Goal: Transaction & Acquisition: Obtain resource

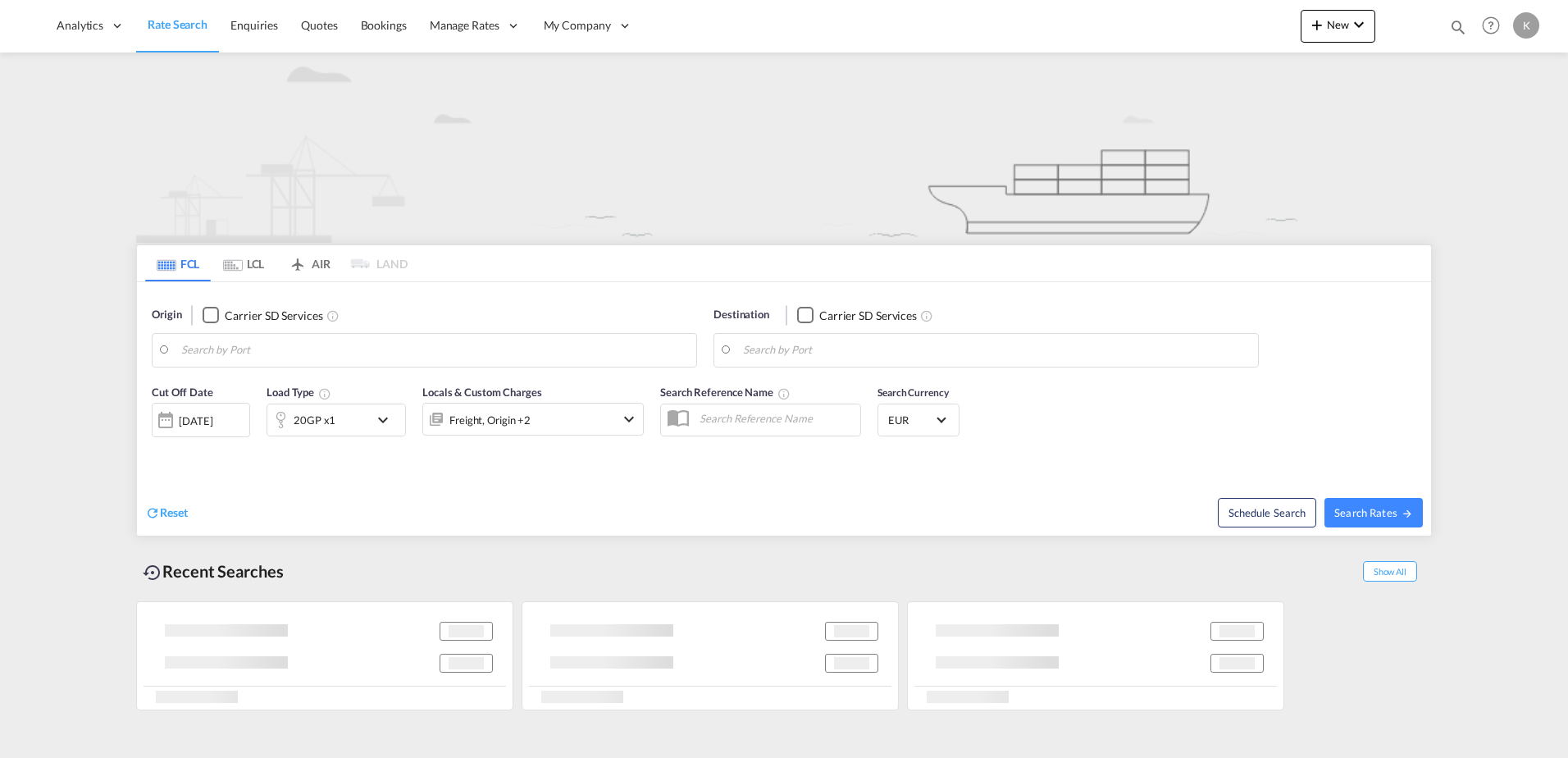
type input "[GEOGRAPHIC_DATA], IDSRG"
type input "[GEOGRAPHIC_DATA], BEANR"
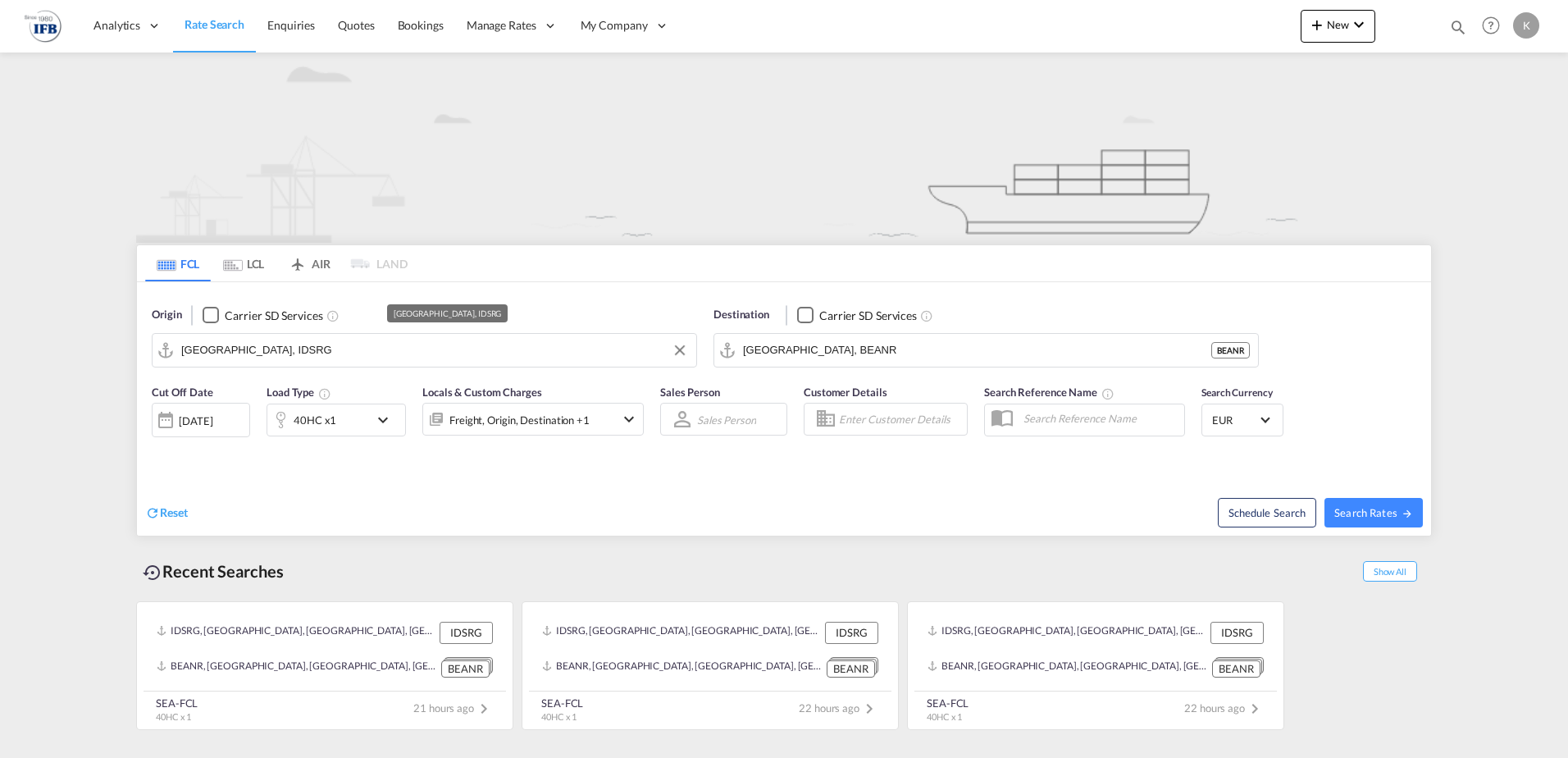
click at [249, 351] on input "[GEOGRAPHIC_DATA], IDSRG" at bounding box center [434, 350] width 507 height 25
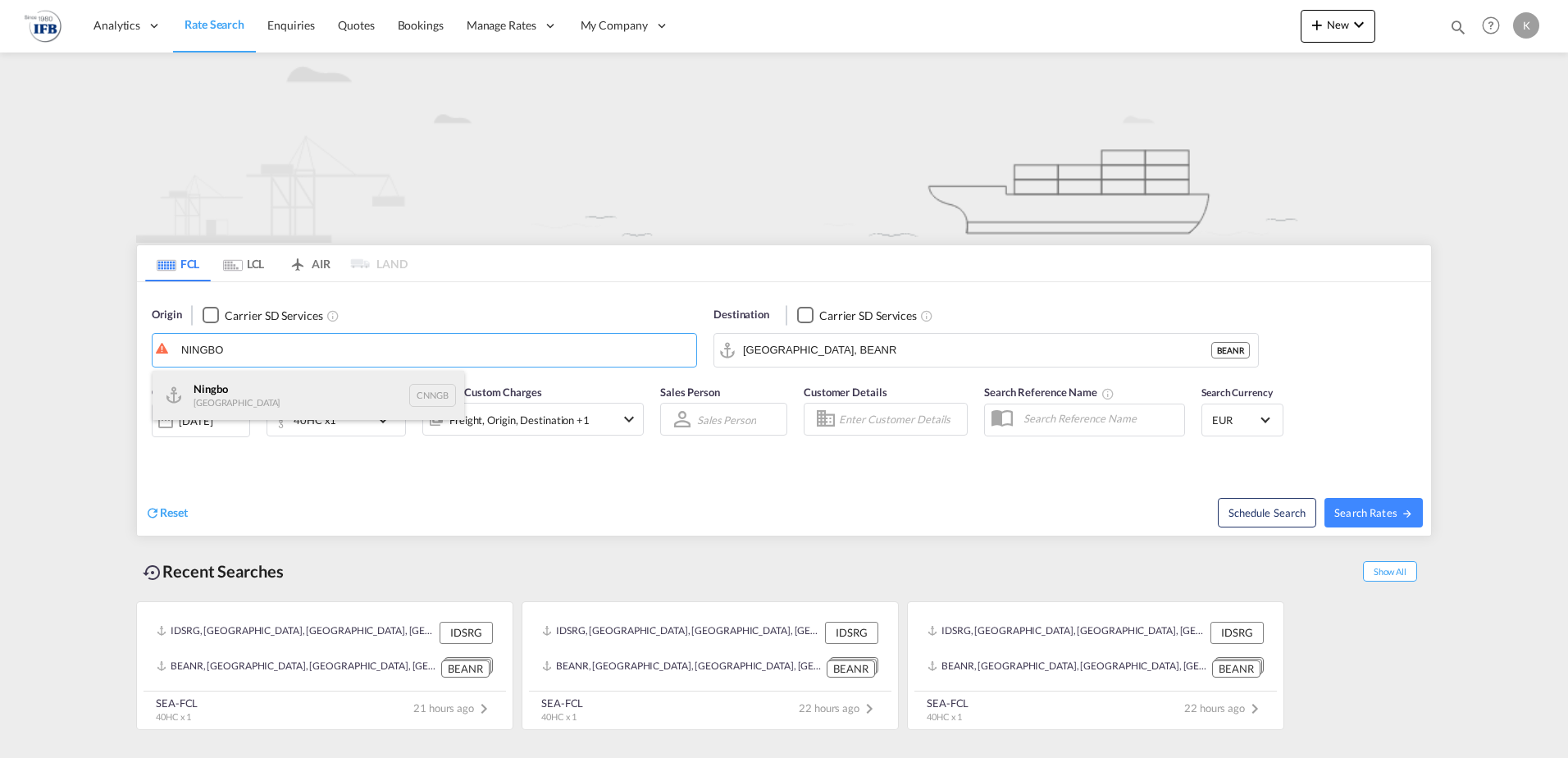
click at [233, 406] on div "Ningbo China CNNGB" at bounding box center [309, 395] width 312 height 49
type input "Ningbo, CNNGB"
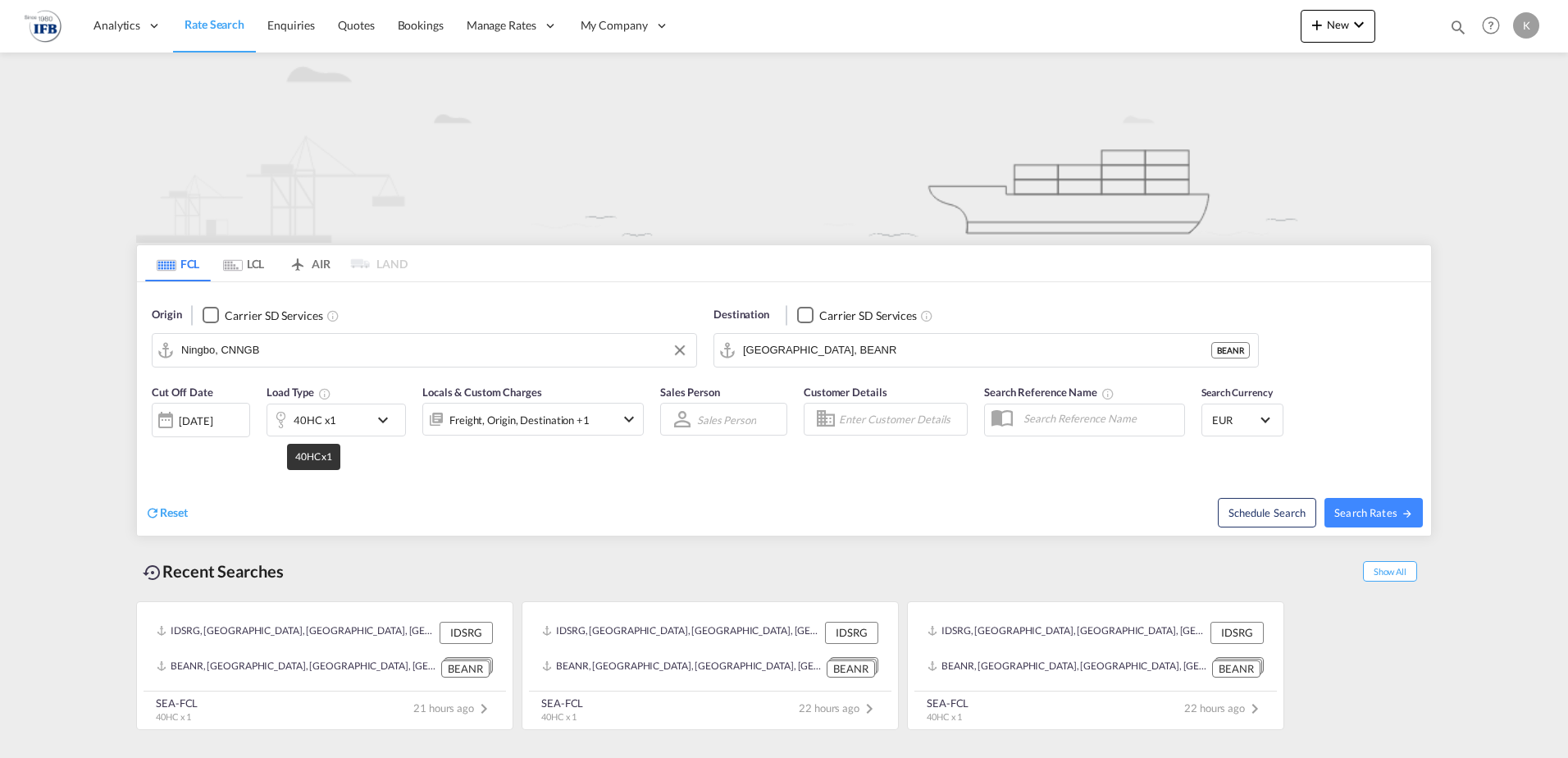
click at [325, 422] on div "40HC x1" at bounding box center [315, 419] width 43 height 23
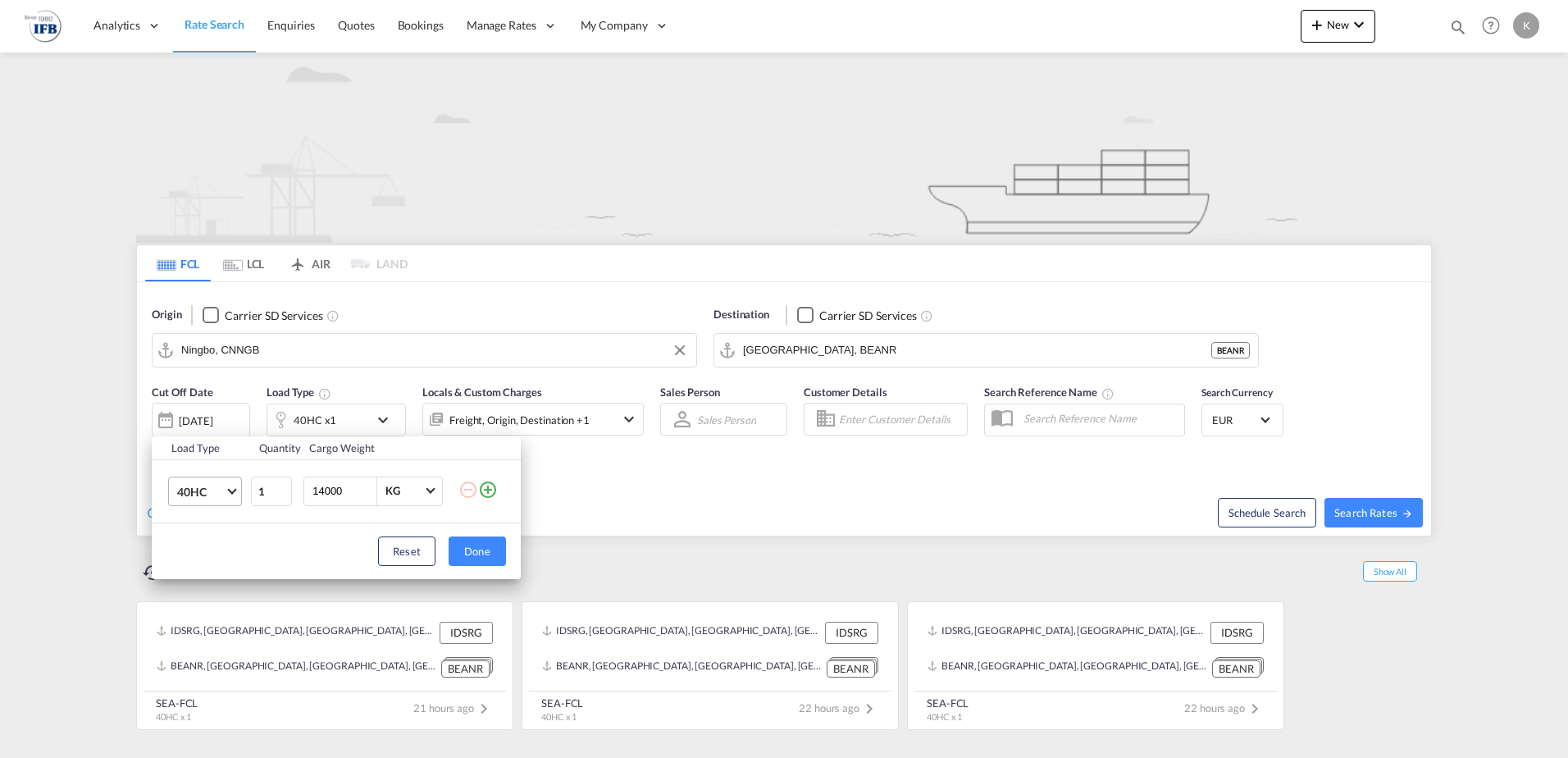
click at [217, 494] on span "40HC" at bounding box center [200, 493] width 47 height 17
click at [199, 409] on div "20GP" at bounding box center [191, 413] width 29 height 17
click at [483, 558] on button "Done" at bounding box center [478, 551] width 57 height 30
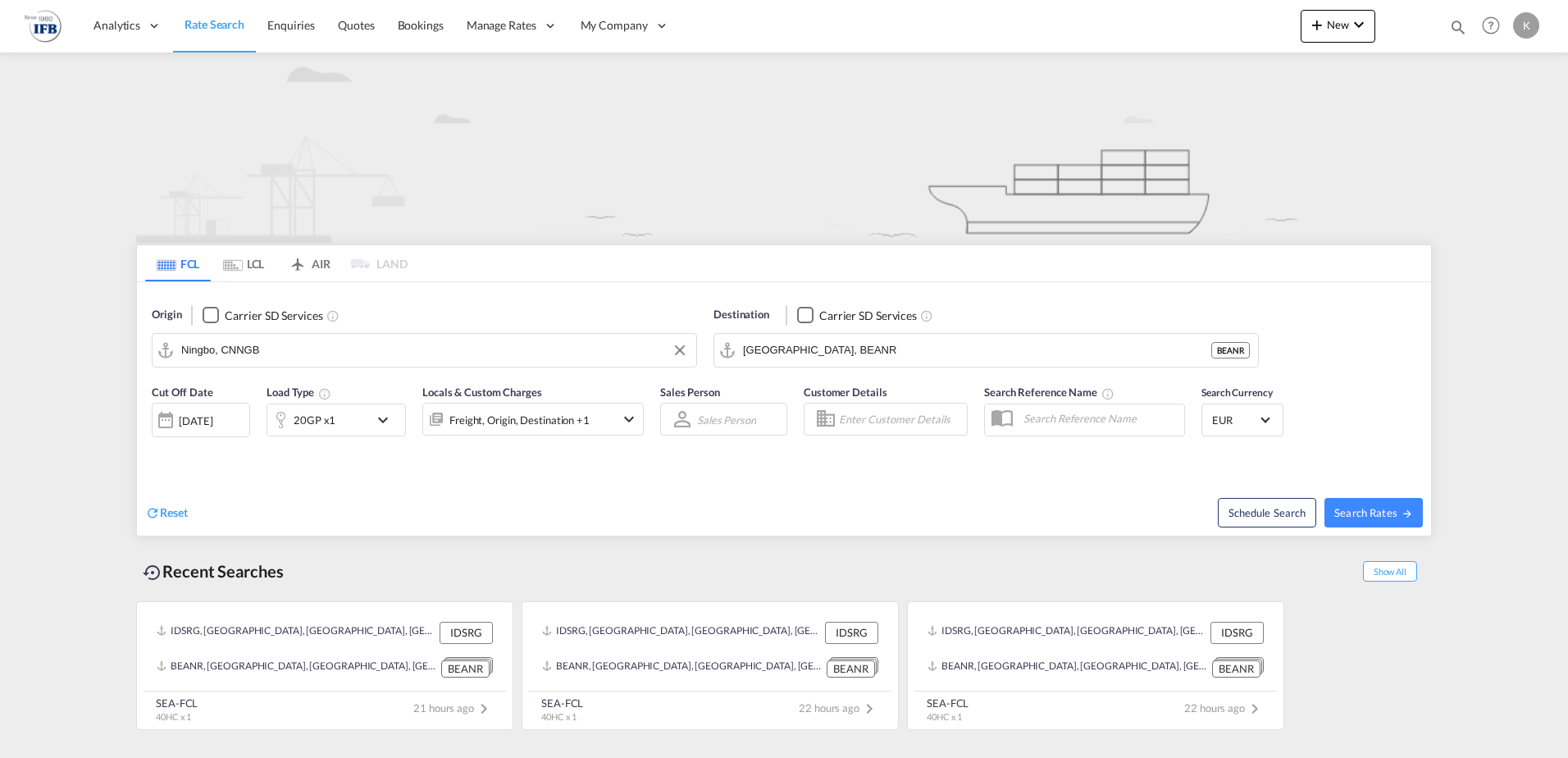
click at [212, 418] on div "[DATE]" at bounding box center [196, 421] width 33 height 15
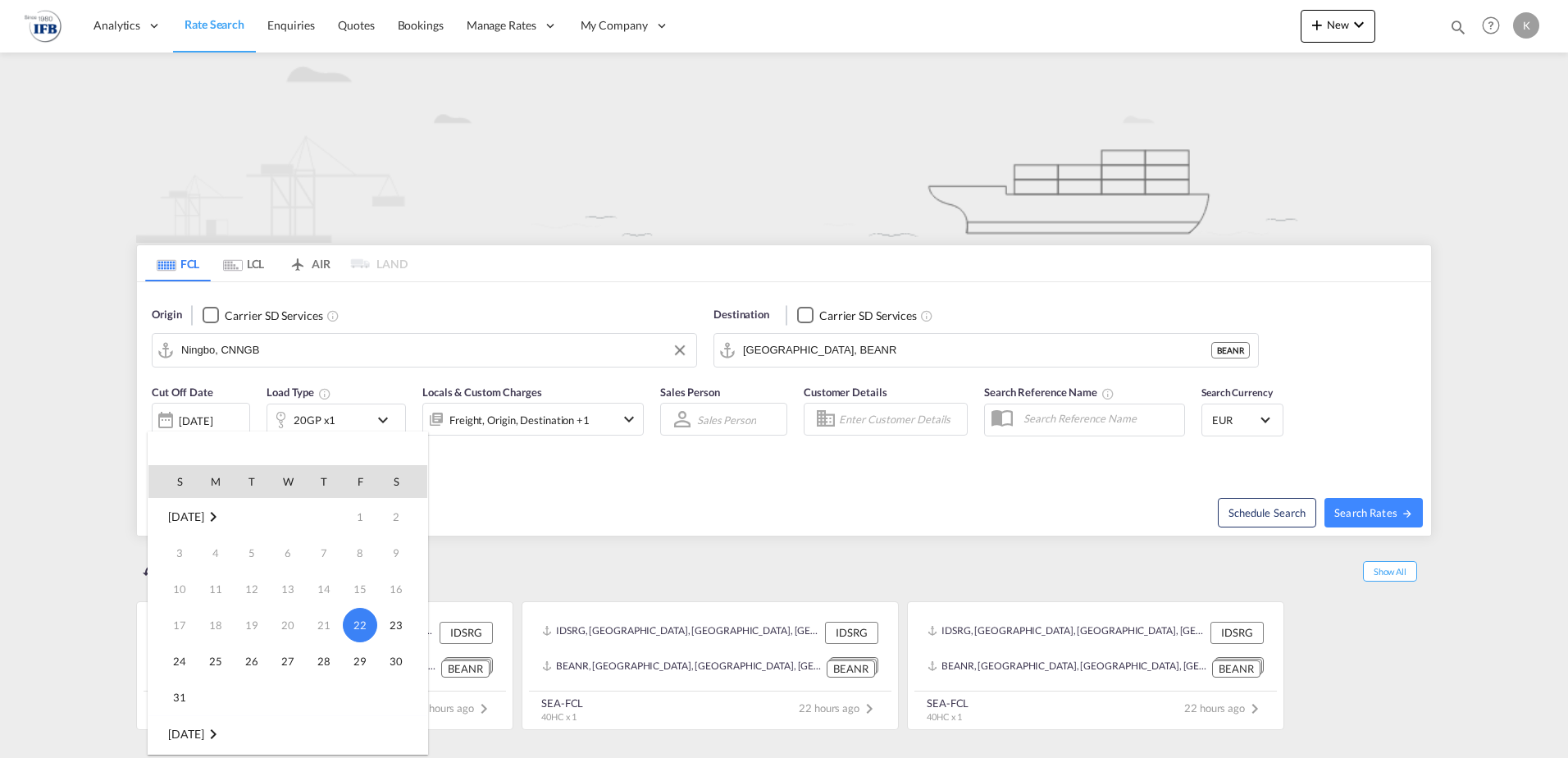
click at [223, 514] on md-icon "August 2025" at bounding box center [212, 517] width 19 height 19
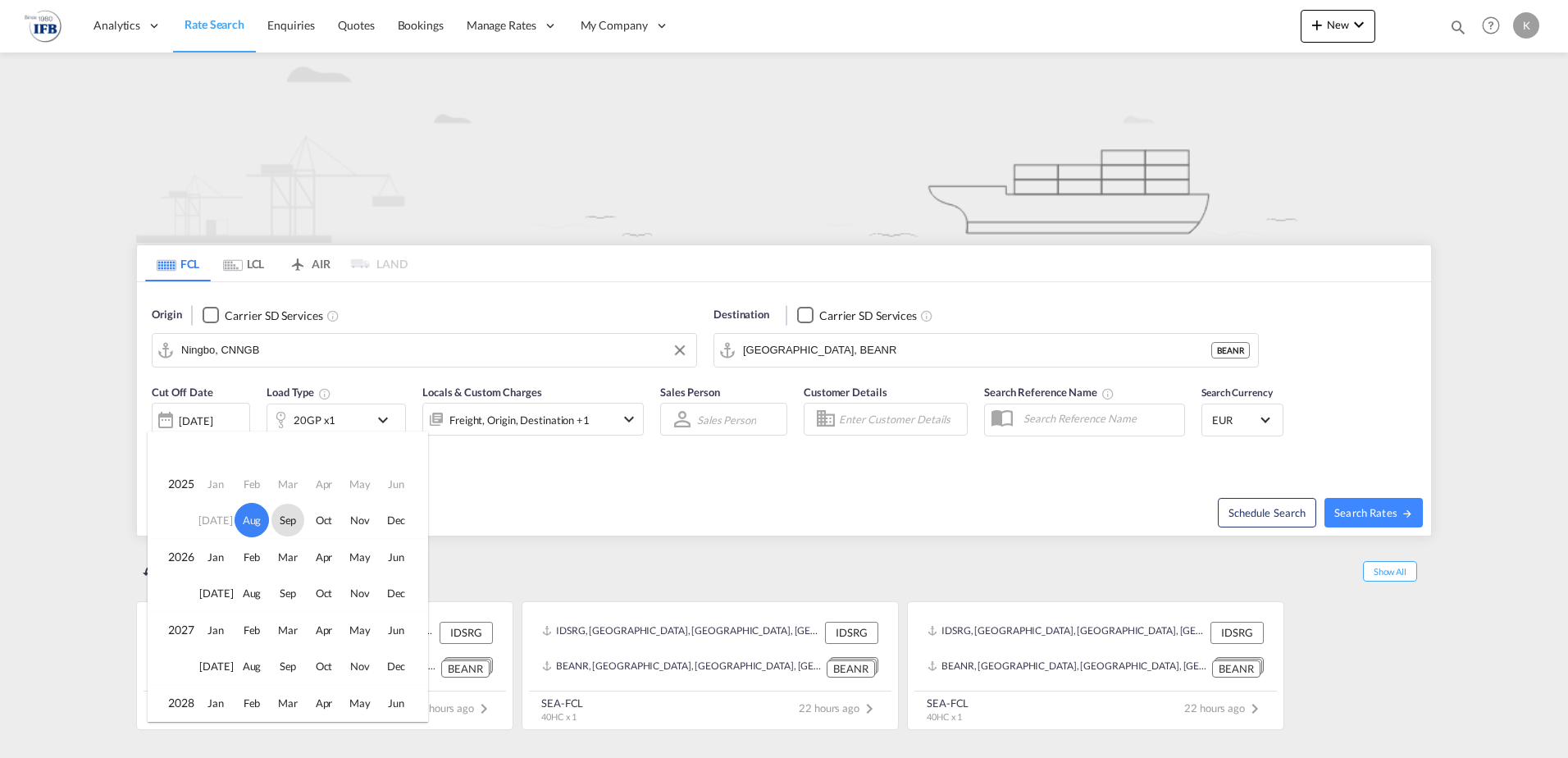
click at [274, 527] on span "Sep" at bounding box center [287, 520] width 32 height 32
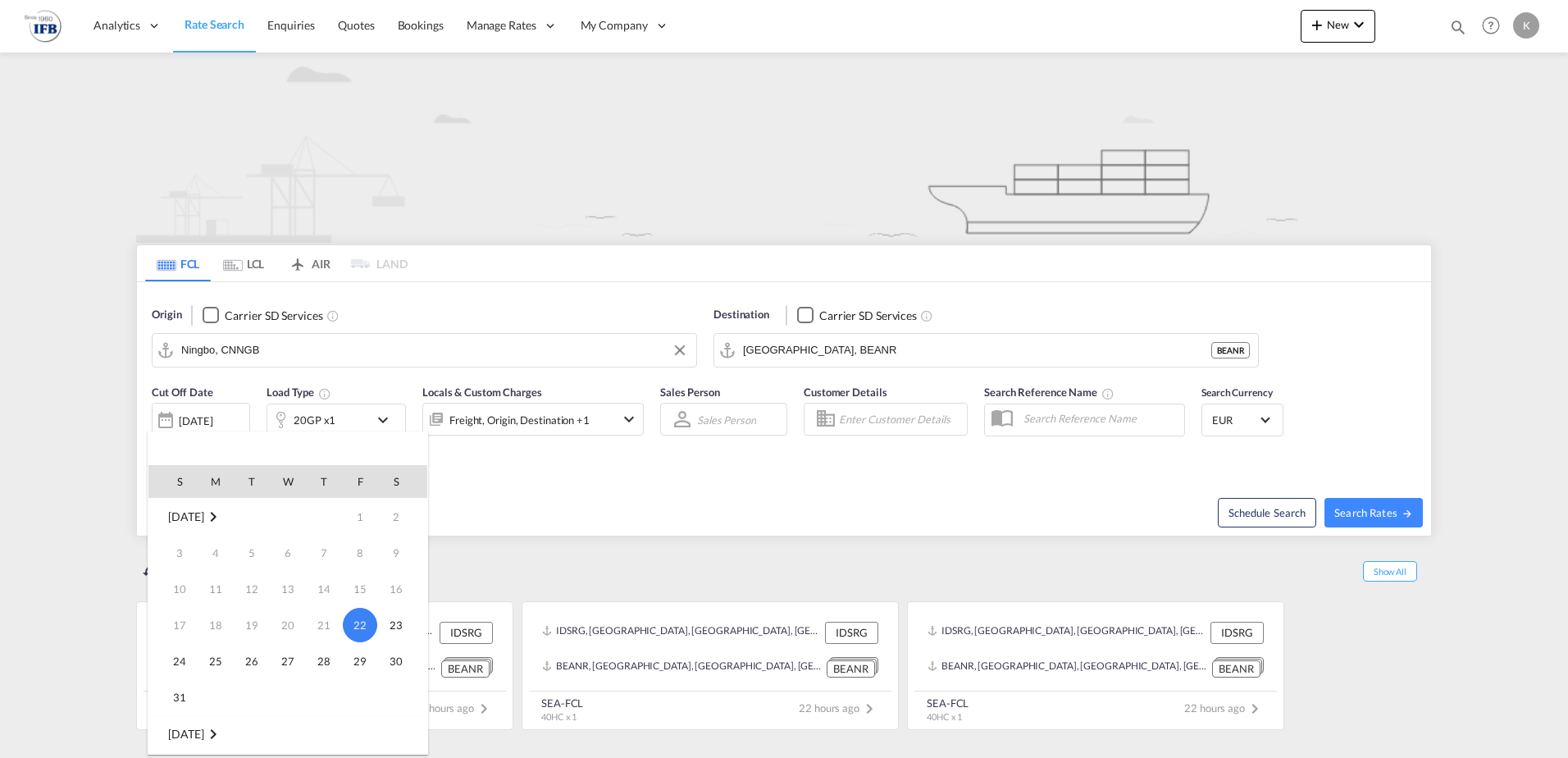
scroll to position [217, 0]
click at [361, 559] on span "5" at bounding box center [360, 552] width 32 height 32
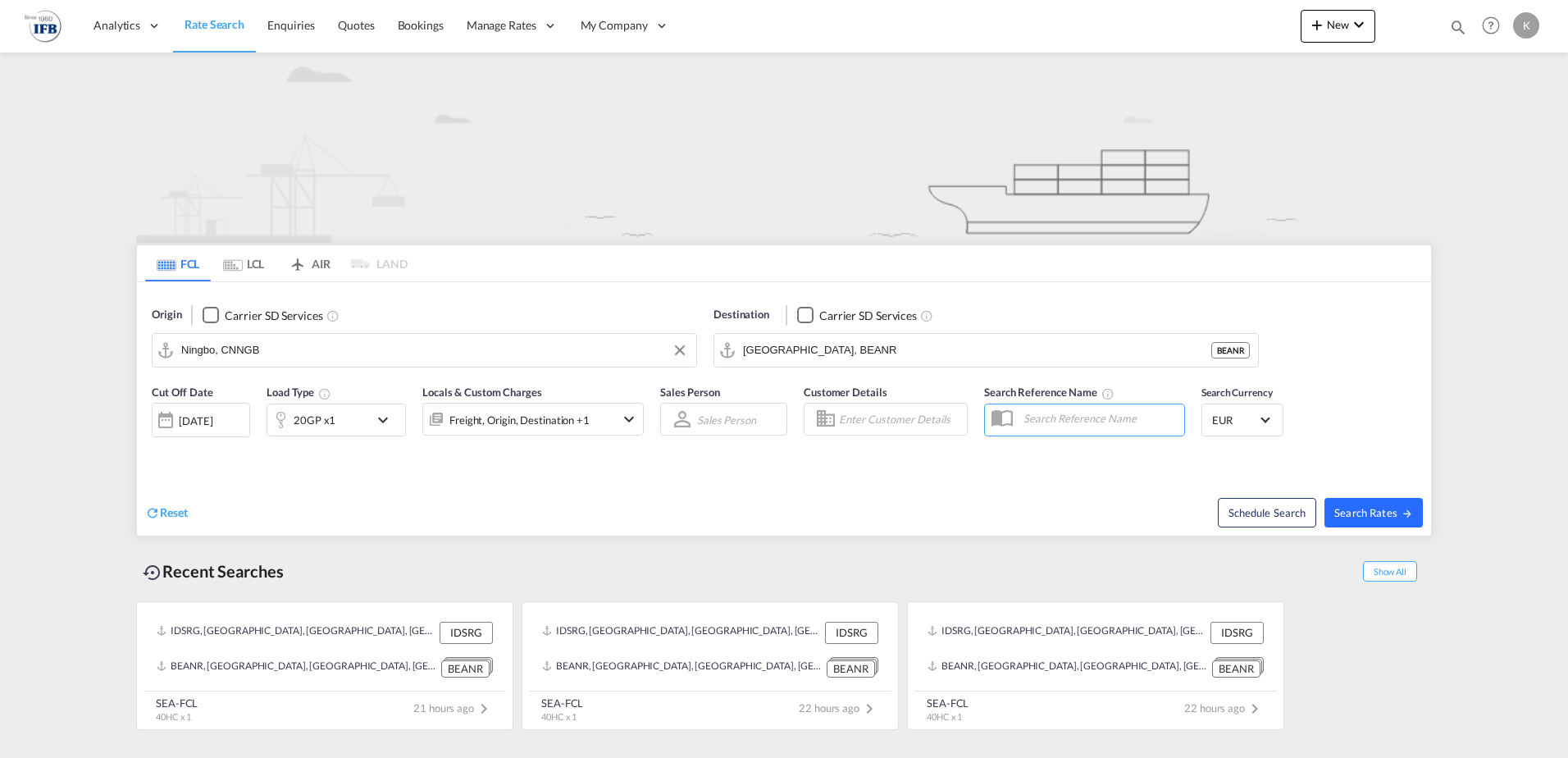
click at [1353, 516] on span "Search Rates" at bounding box center [1373, 513] width 79 height 13
type input "CNNGB to BEANR / [DATE]"
